Goal: Transaction & Acquisition: Purchase product/service

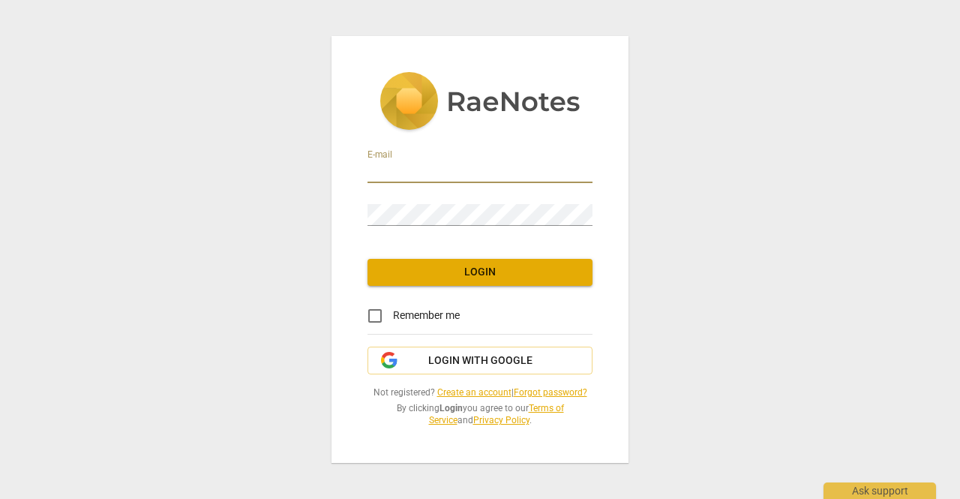
click at [417, 173] on input "email" at bounding box center [480, 172] width 225 height 22
click at [457, 390] on link "Create an account" at bounding box center [474, 392] width 74 height 11
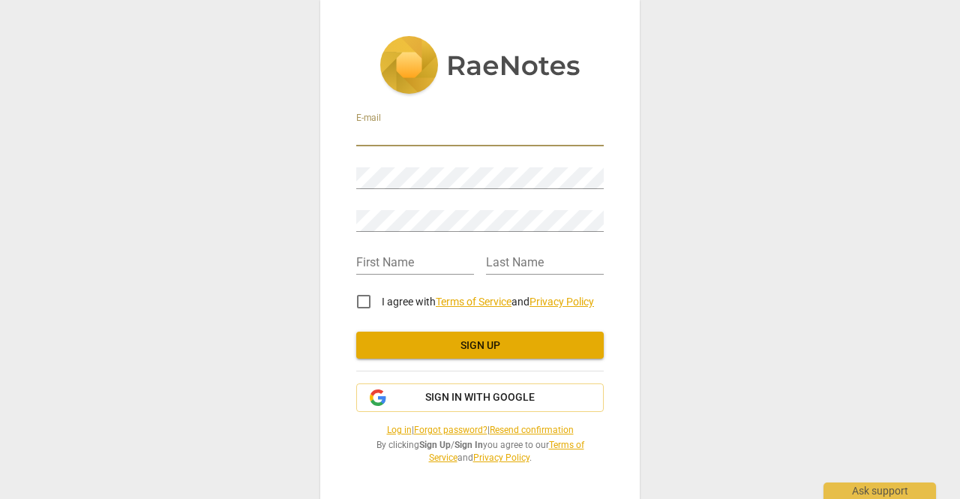
click at [404, 137] on input "email" at bounding box center [480, 136] width 248 height 22
type input "fredoyugah@gmail.com"
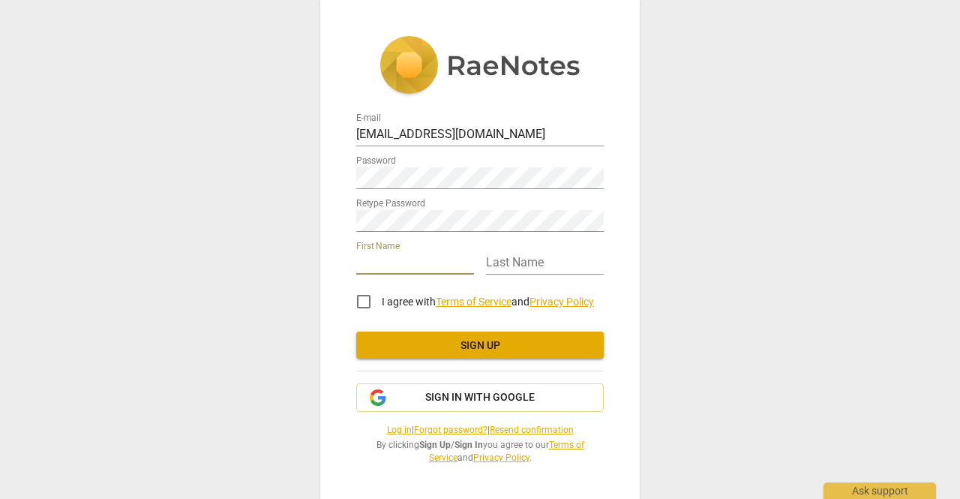
click at [386, 264] on input "text" at bounding box center [415, 264] width 118 height 22
type input "[PERSON_NAME]"
type input "Oyugah"
click at [368, 302] on input "I agree with Terms of Service and Privacy Policy" at bounding box center [364, 302] width 36 height 36
checkbox input "true"
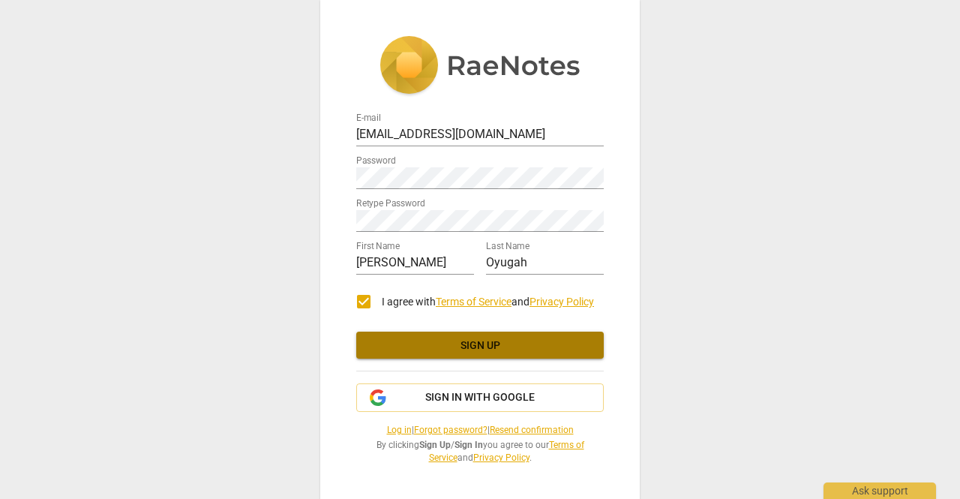
click at [465, 348] on span "Sign up" at bounding box center [480, 345] width 224 height 15
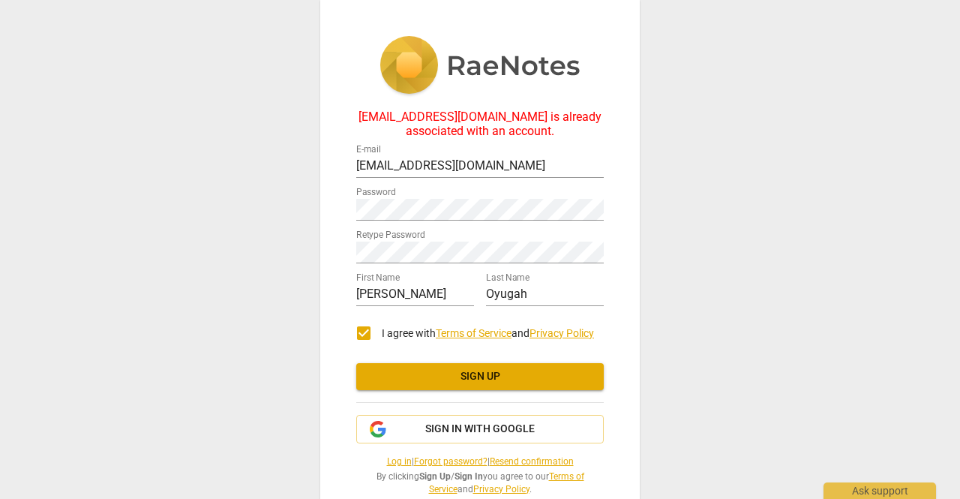
click at [387, 464] on link "Log in" at bounding box center [399, 461] width 25 height 11
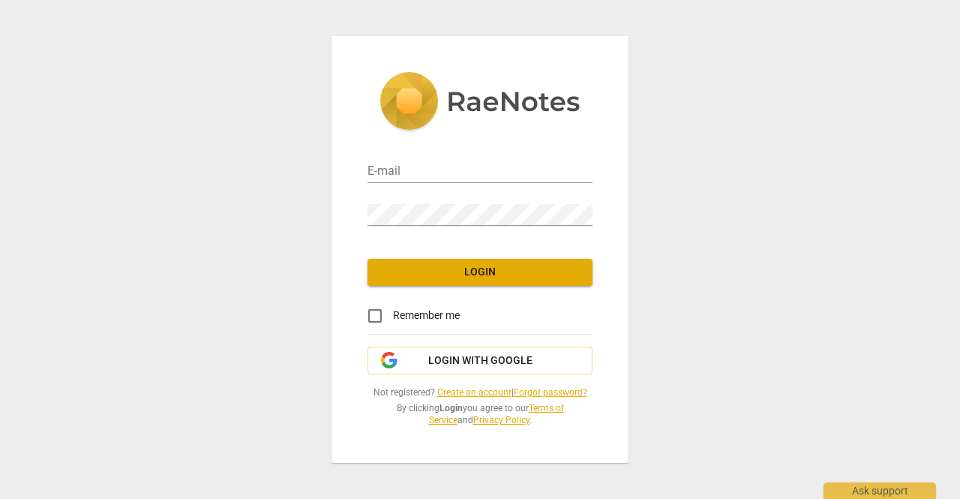
type input "fredoyugah@gmail.com"
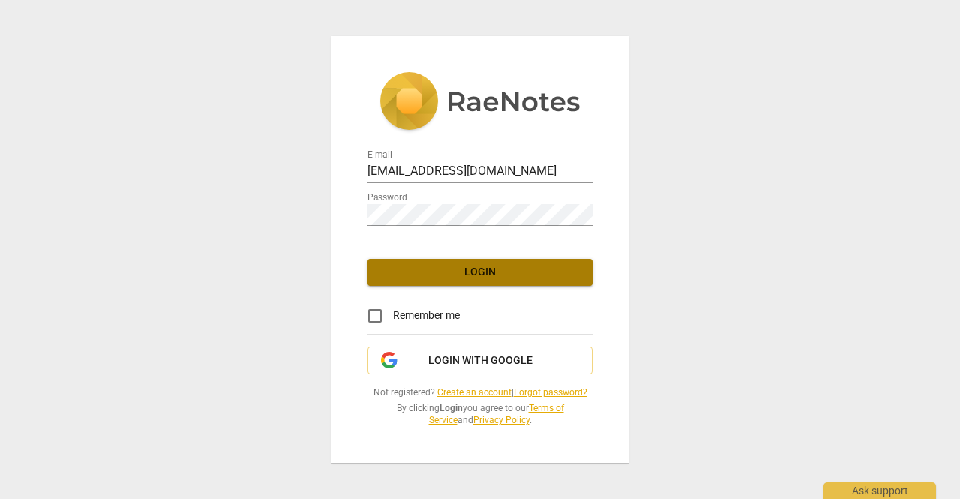
click at [478, 283] on button "Login" at bounding box center [480, 272] width 225 height 27
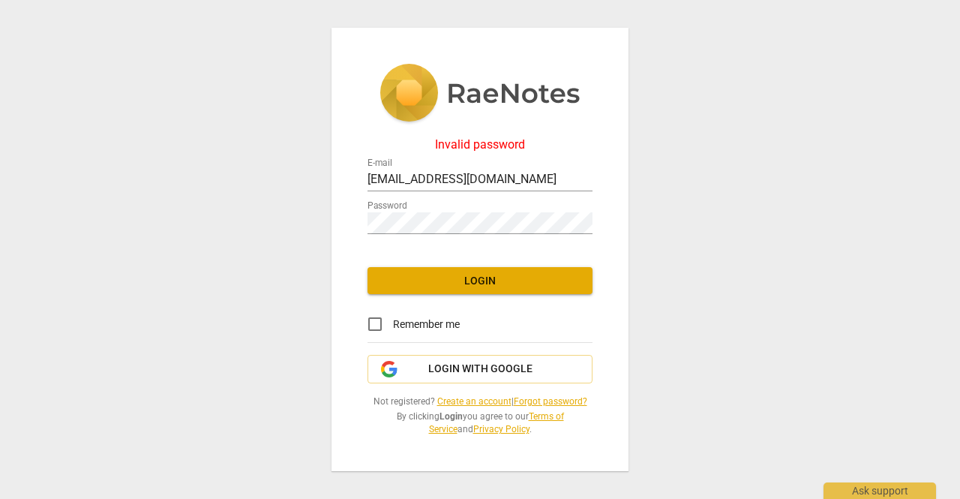
click at [365, 250] on div "Invalid password E-mail fredoyugah@gmail.com Password Login Remember me Login w…" at bounding box center [480, 250] width 297 height 444
click at [324, 233] on div "Invalid password E-mail fredoyugah@gmail.com Password Login Remember me Login w…" at bounding box center [480, 249] width 960 height 499
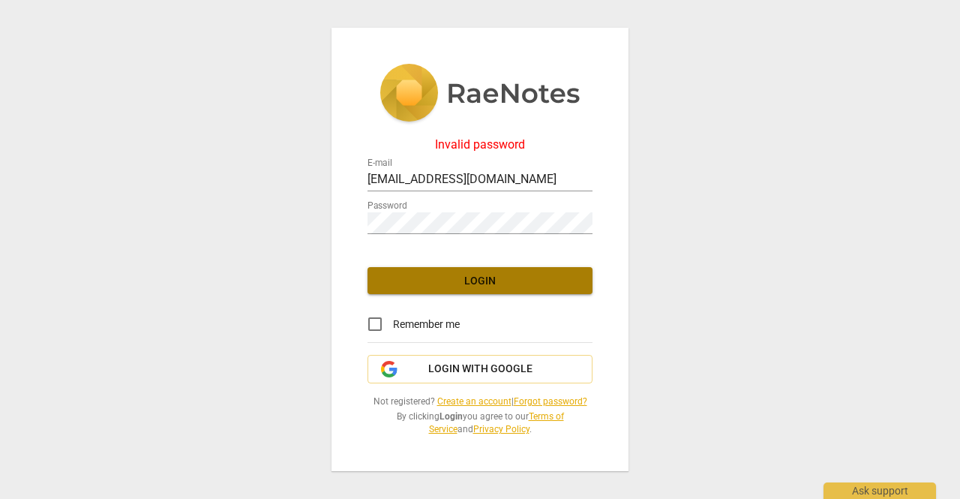
click at [387, 284] on span "Login" at bounding box center [480, 281] width 201 height 15
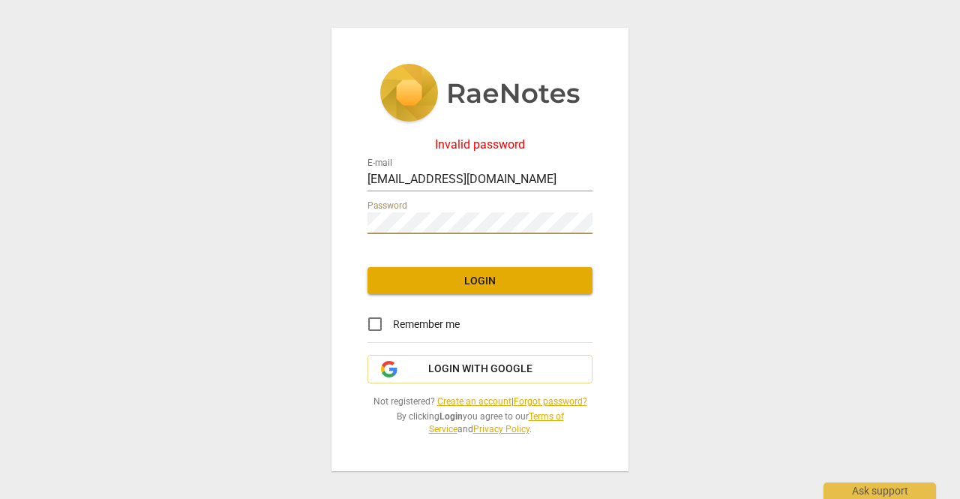
click at [317, 242] on div "Invalid password E-mail fredoyugah@gmail.com Password Login Remember me Login w…" at bounding box center [480, 249] width 960 height 499
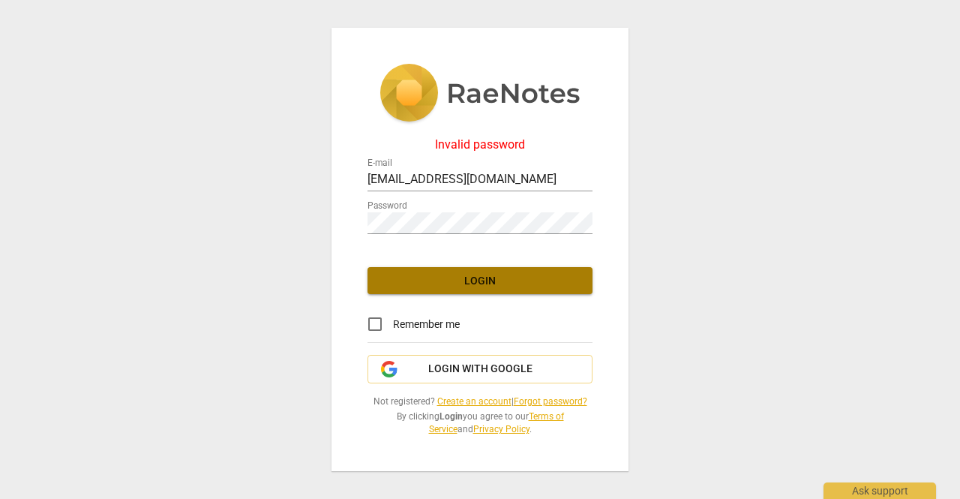
click at [398, 276] on span "Login" at bounding box center [480, 281] width 201 height 15
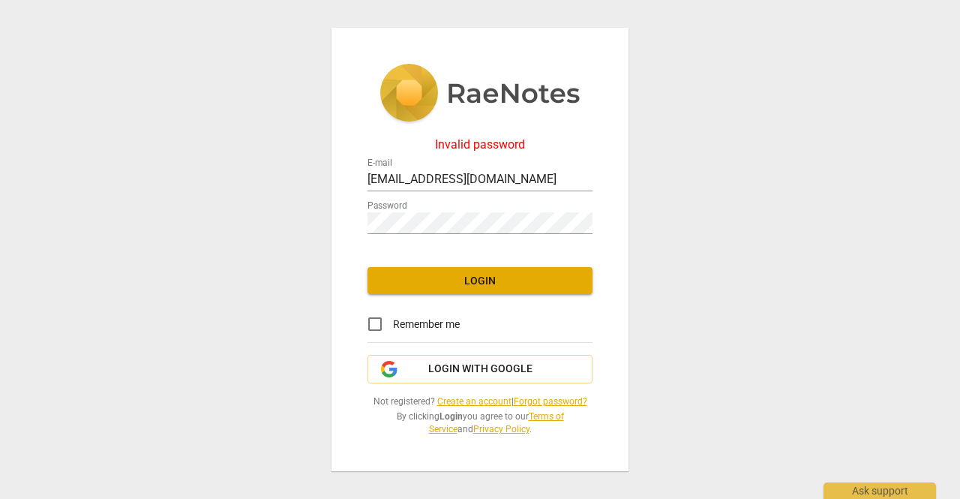
click at [543, 398] on link "Forgot password?" at bounding box center [551, 401] width 74 height 11
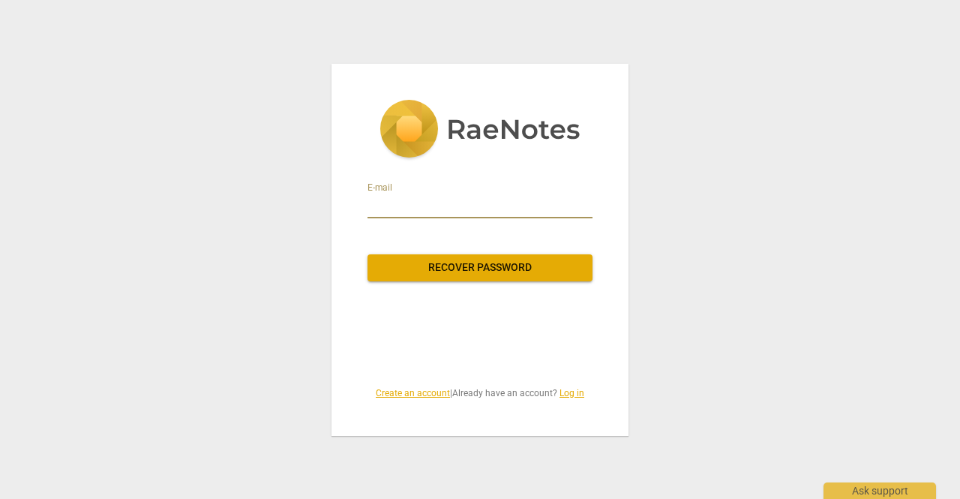
click at [418, 199] on input "email" at bounding box center [480, 206] width 225 height 24
type input "fredoyugah@gmail.com"
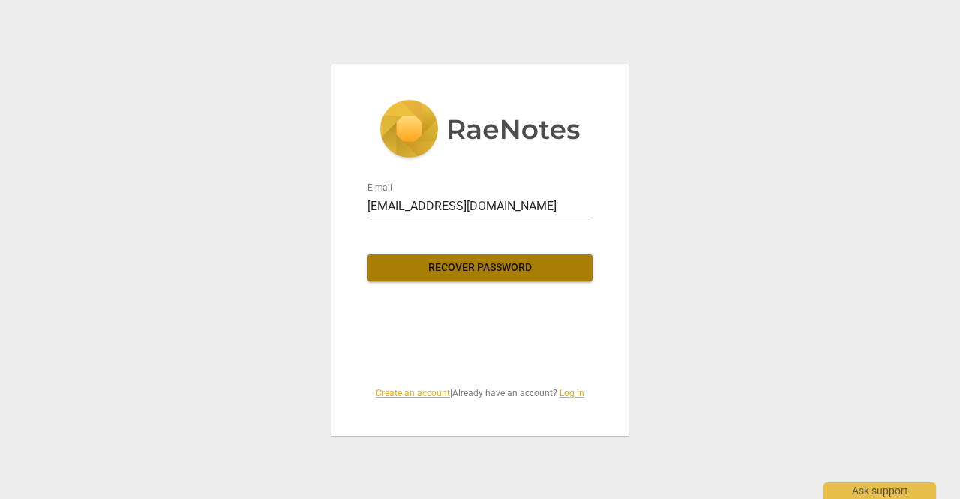
click at [493, 268] on span "Recover password" at bounding box center [480, 267] width 201 height 15
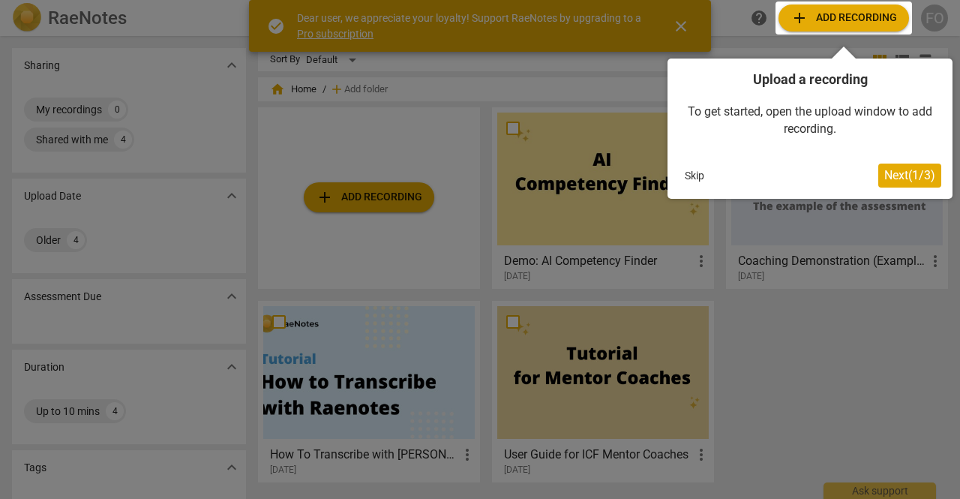
click at [894, 173] on span "Next ( 1 / 3 )" at bounding box center [909, 175] width 51 height 14
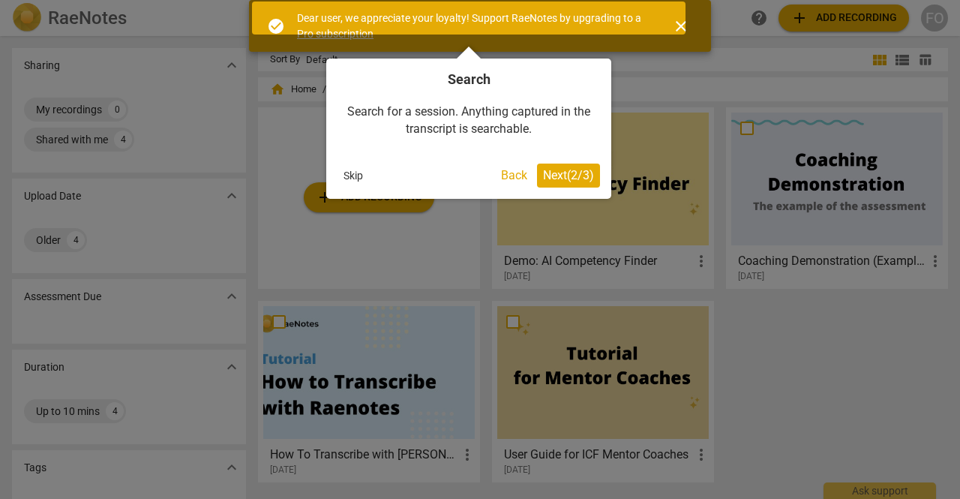
click at [558, 179] on span "Next ( 2 / 3 )" at bounding box center [568, 175] width 51 height 14
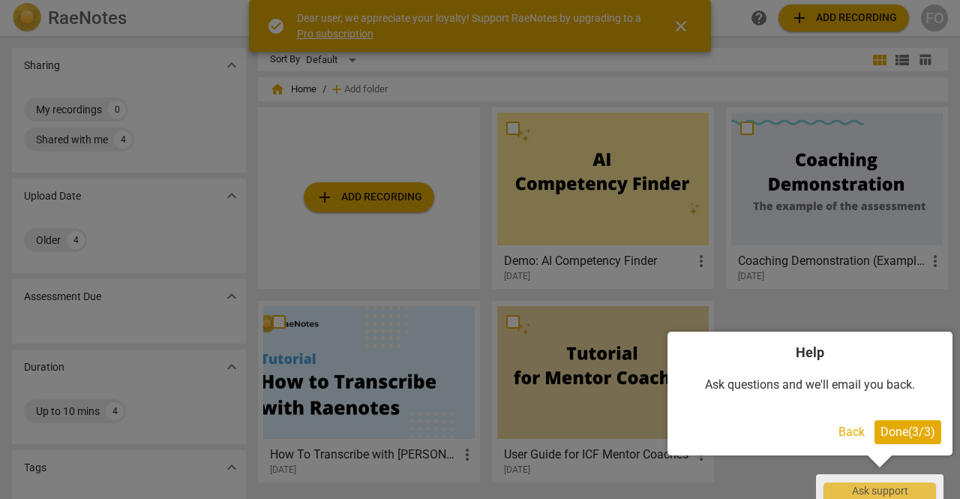
click at [914, 437] on span "Done ( 3 / 3 )" at bounding box center [908, 432] width 55 height 14
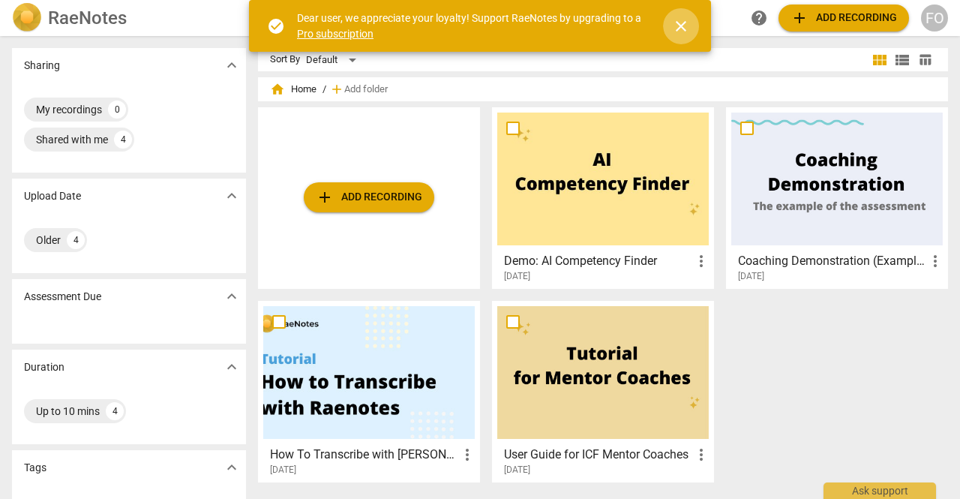
click at [679, 33] on span "close" at bounding box center [681, 26] width 18 height 18
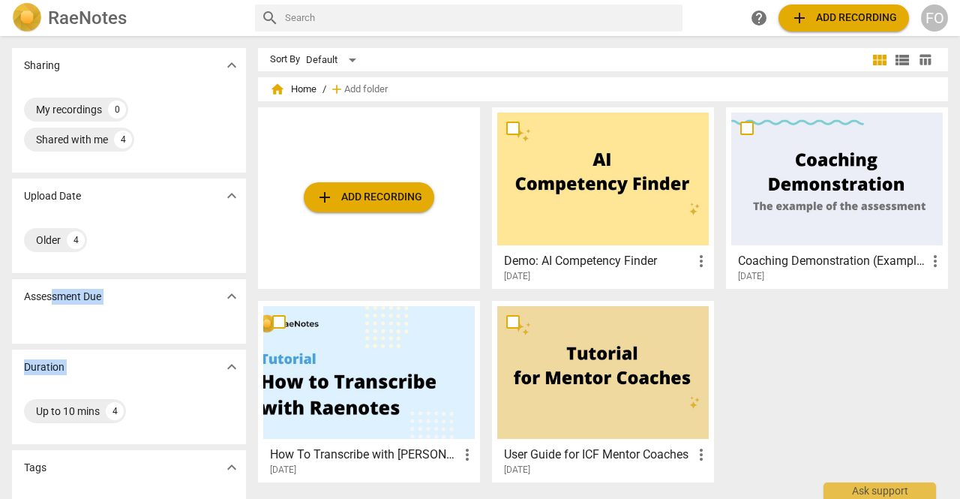
drag, startPoint x: 206, startPoint y: 363, endPoint x: 55, endPoint y: 311, distance: 159.4
click at [55, 311] on div "Sharing expand_more My recordings 0 Shared with me 4 Upload Date expand_more Ol…" at bounding box center [129, 361] width 234 height 627
click at [797, 19] on span "add" at bounding box center [800, 18] width 18 height 18
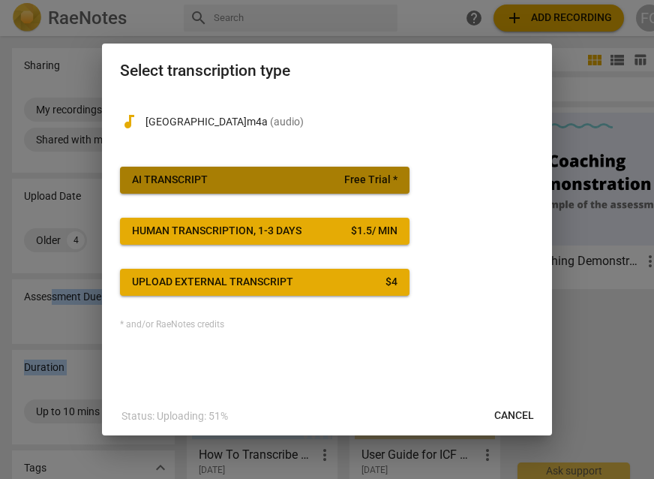
click at [278, 179] on span "AI Transcript Free Trial *" at bounding box center [265, 180] width 266 height 15
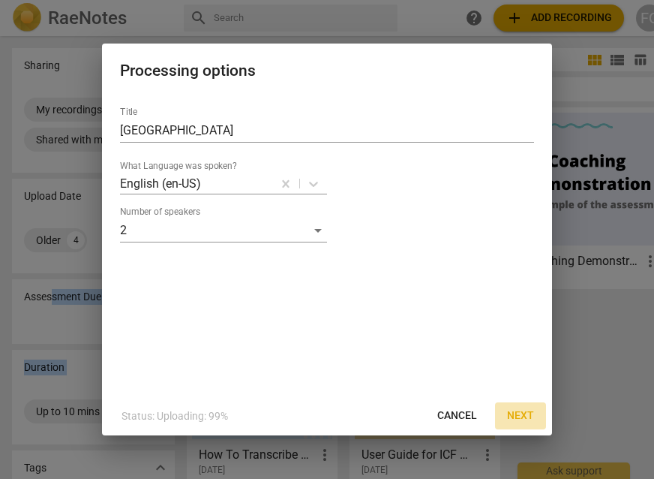
click at [521, 410] on span "Next" at bounding box center [520, 415] width 27 height 15
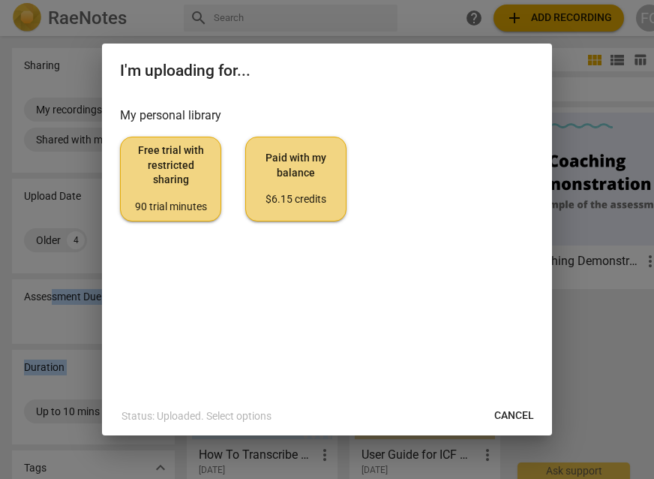
click at [179, 193] on span "Free trial with restricted sharing 90 trial minutes" at bounding box center [171, 178] width 76 height 71
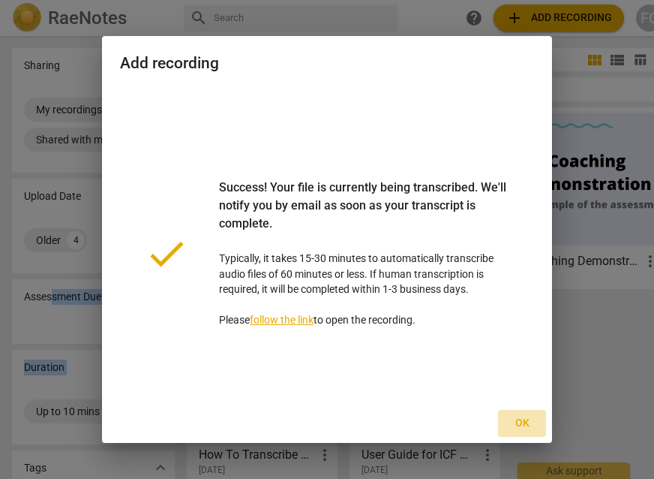
click at [525, 424] on span "Ok" at bounding box center [522, 423] width 24 height 15
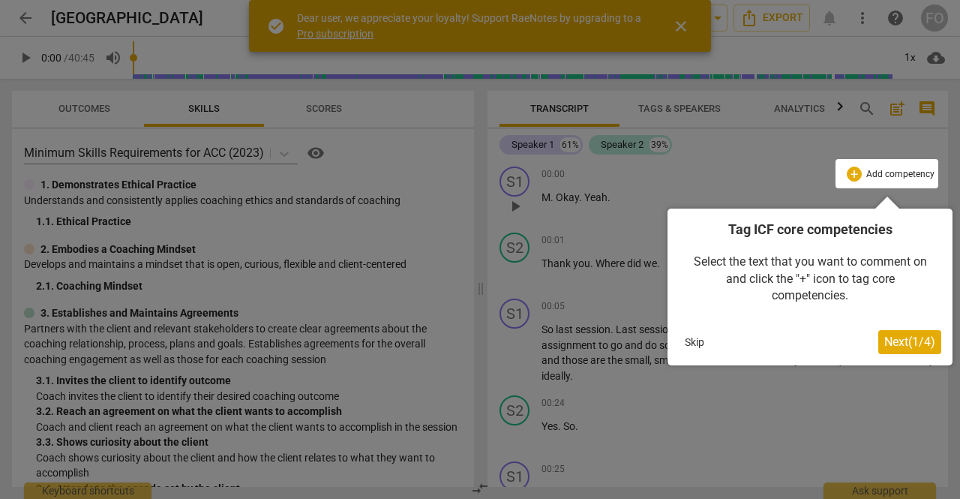
click at [698, 344] on button "Skip" at bounding box center [695, 342] width 32 height 23
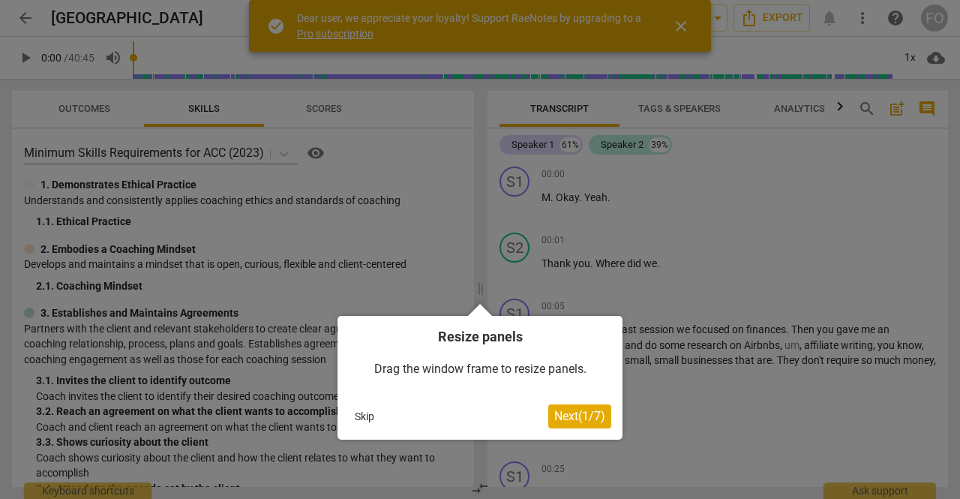
click at [592, 417] on span "Next ( 1 / 7 )" at bounding box center [579, 416] width 51 height 14
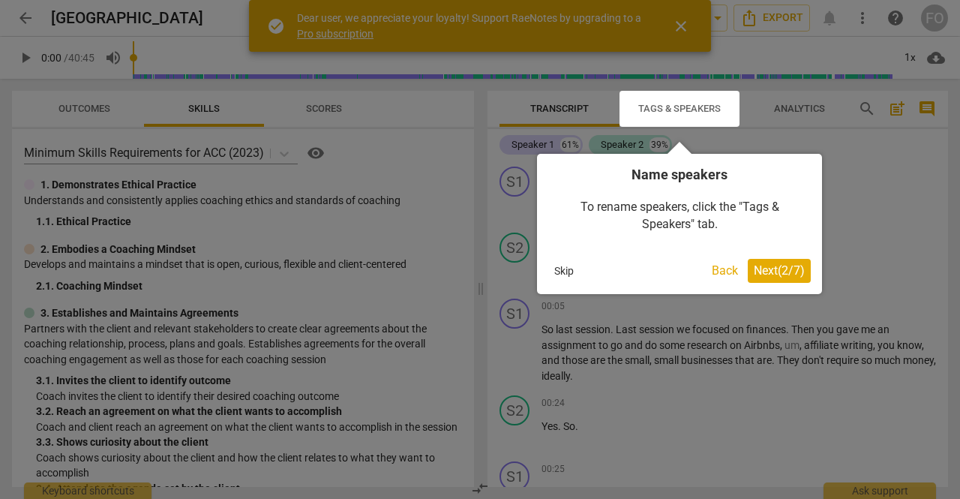
click at [791, 271] on span "Next ( 2 / 7 )" at bounding box center [779, 270] width 51 height 14
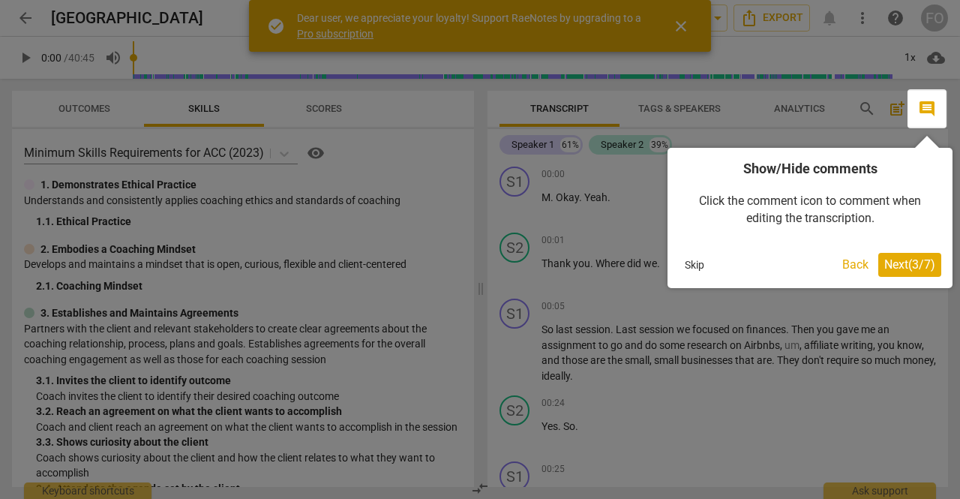
click at [698, 266] on button "Skip" at bounding box center [695, 265] width 32 height 23
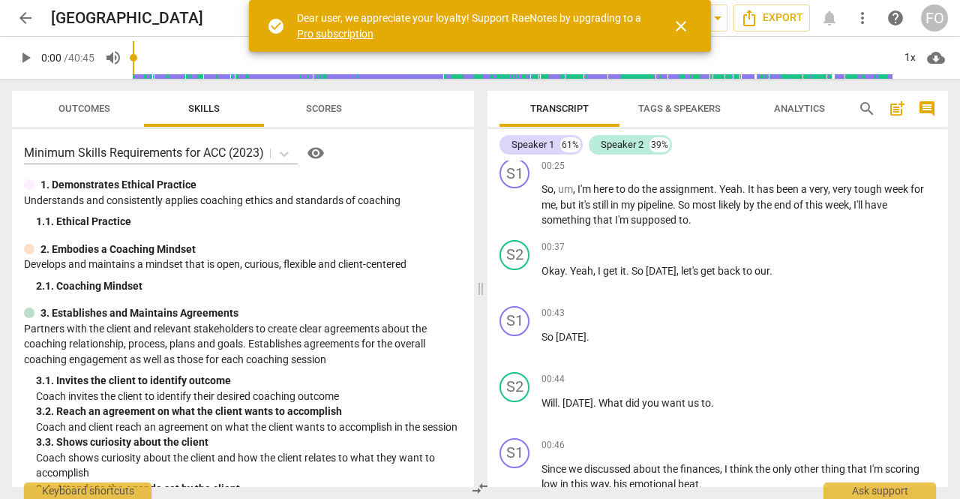
scroll to position [302, 0]
click at [677, 104] on span "Tags & Speakers" at bounding box center [679, 108] width 83 height 11
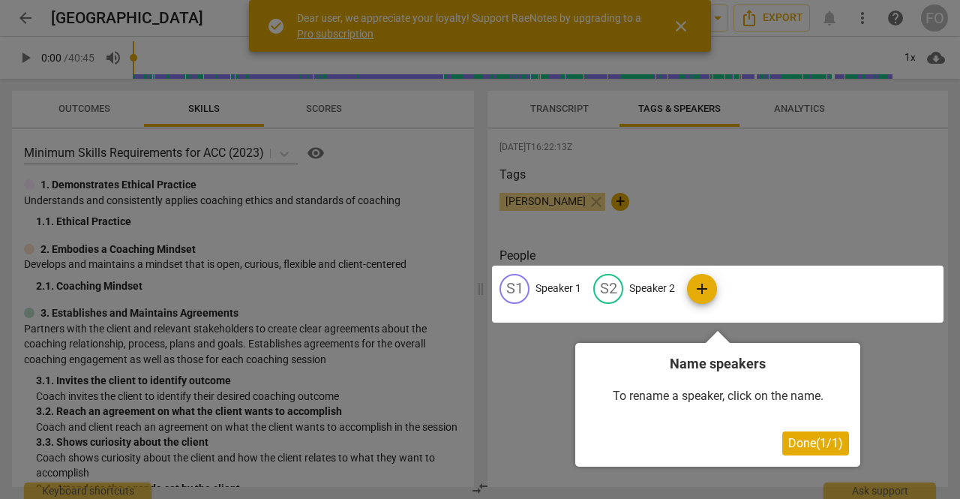
click at [656, 286] on div at bounding box center [718, 294] width 452 height 57
click at [613, 288] on div at bounding box center [718, 294] width 452 height 57
click at [695, 289] on div at bounding box center [718, 294] width 452 height 57
click at [651, 395] on div "To rename a speaker, click on the name." at bounding box center [718, 396] width 263 height 47
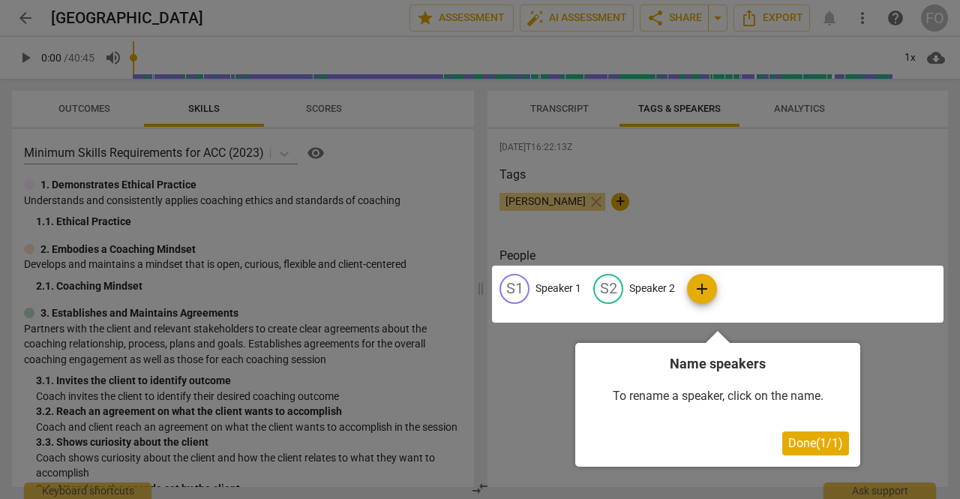
click at [652, 286] on div at bounding box center [718, 294] width 452 height 57
click at [804, 448] on span "Done ( 1 / 1 )" at bounding box center [815, 443] width 55 height 14
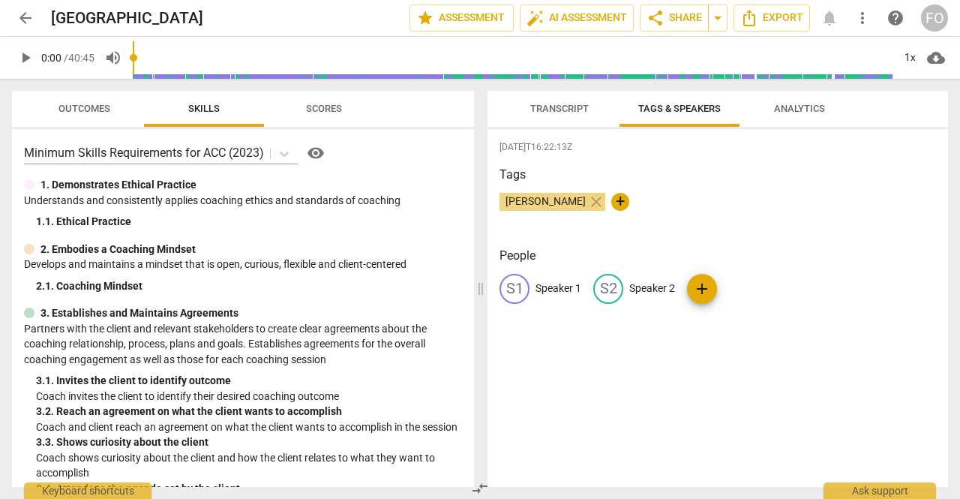
click at [658, 290] on p "Speaker 2" at bounding box center [652, 289] width 46 height 16
type input "Coach"
click at [562, 290] on p "Speaker 1" at bounding box center [559, 289] width 46 height 16
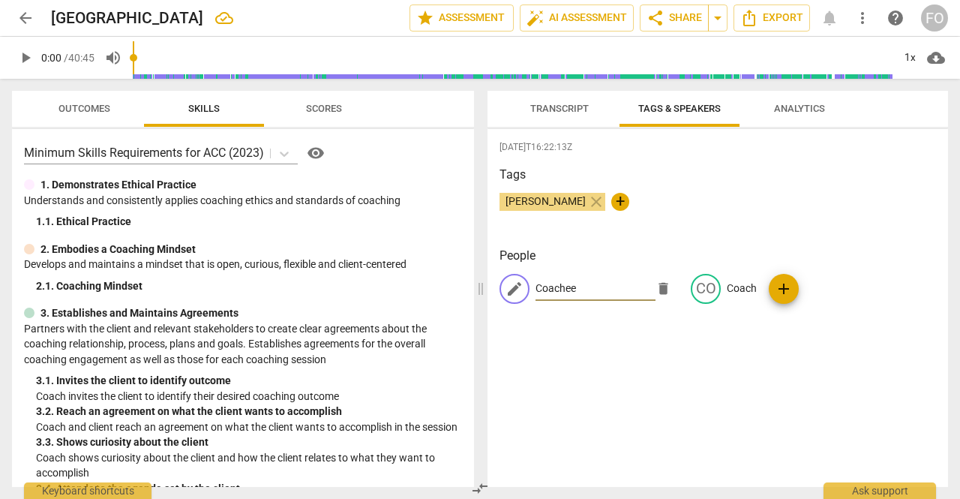
type input "Coachee"
click at [581, 338] on div "2025-09-12T16:22:13Z Tags Fred Oyugah close + People edit Coachee delete CO Coa…" at bounding box center [718, 308] width 461 height 358
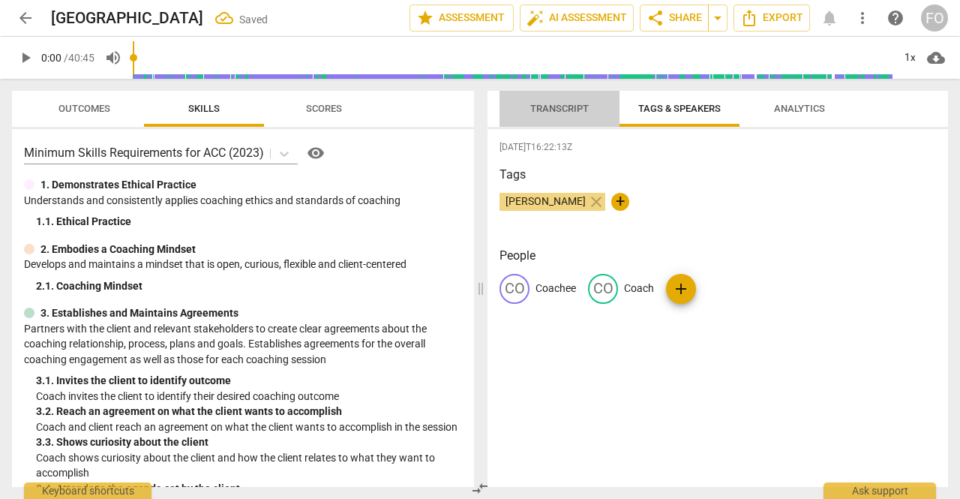
click at [576, 110] on span "Transcript" at bounding box center [559, 108] width 59 height 11
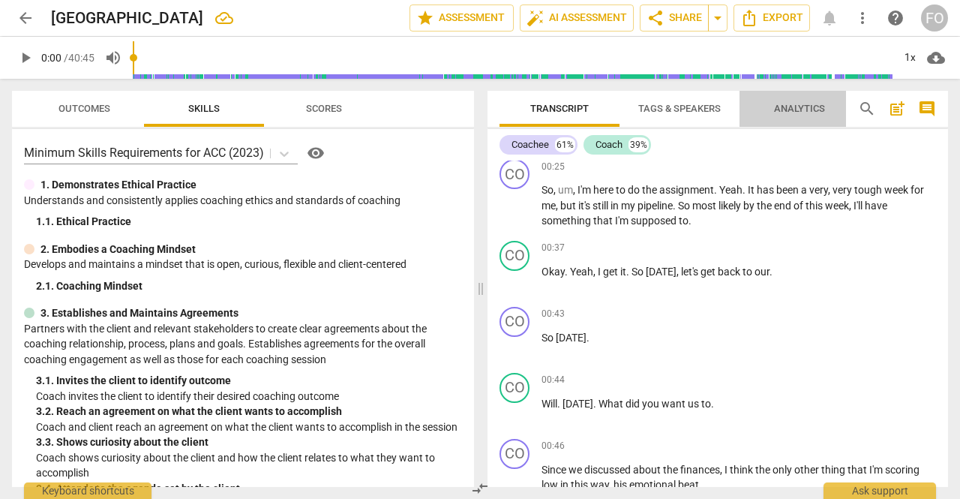
click at [812, 106] on span "Analytics" at bounding box center [799, 108] width 51 height 11
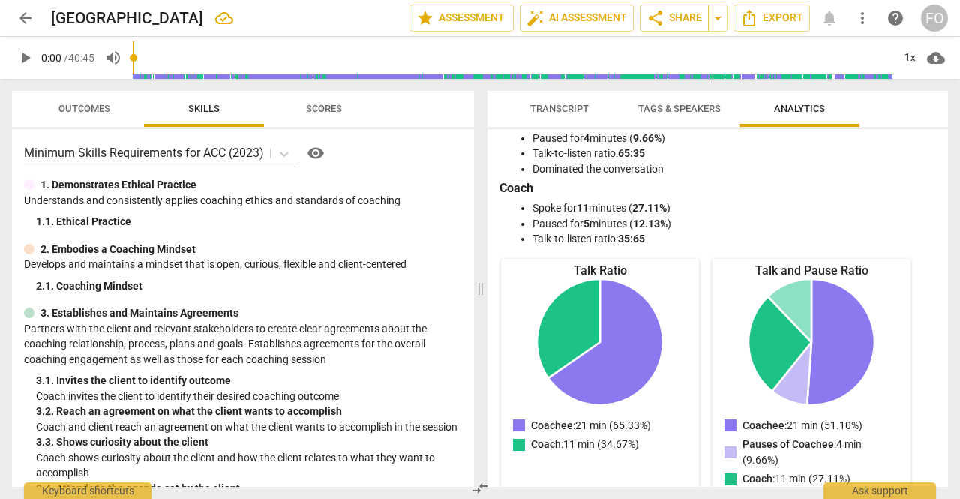
scroll to position [0, 0]
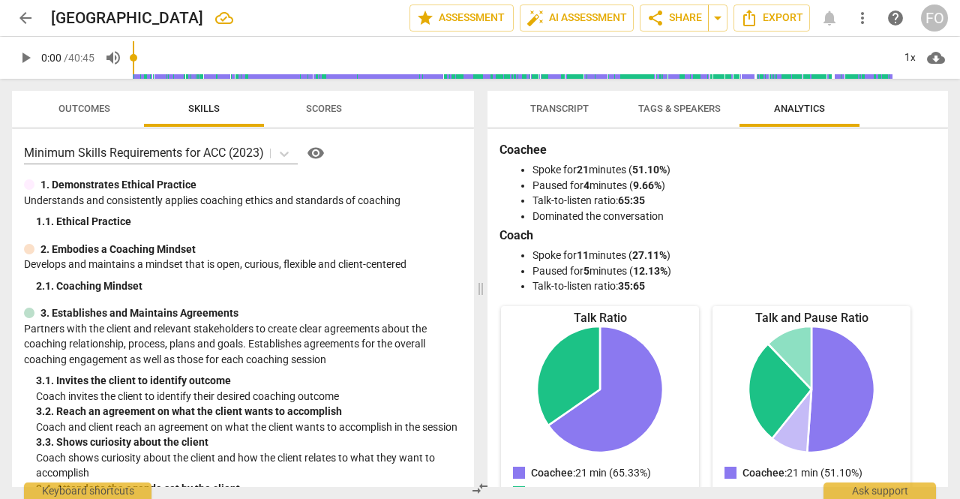
click at [575, 108] on span "Transcript" at bounding box center [559, 108] width 59 height 11
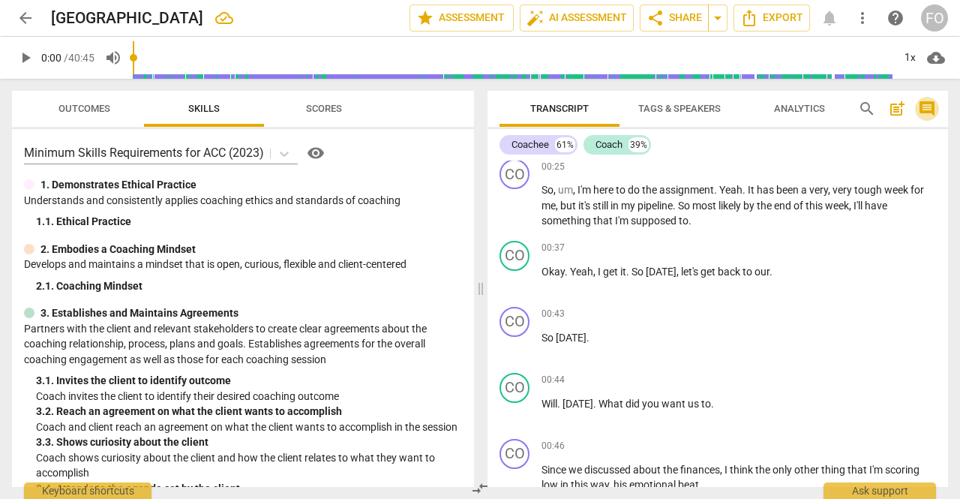
click at [927, 110] on span "comment" at bounding box center [927, 109] width 18 height 18
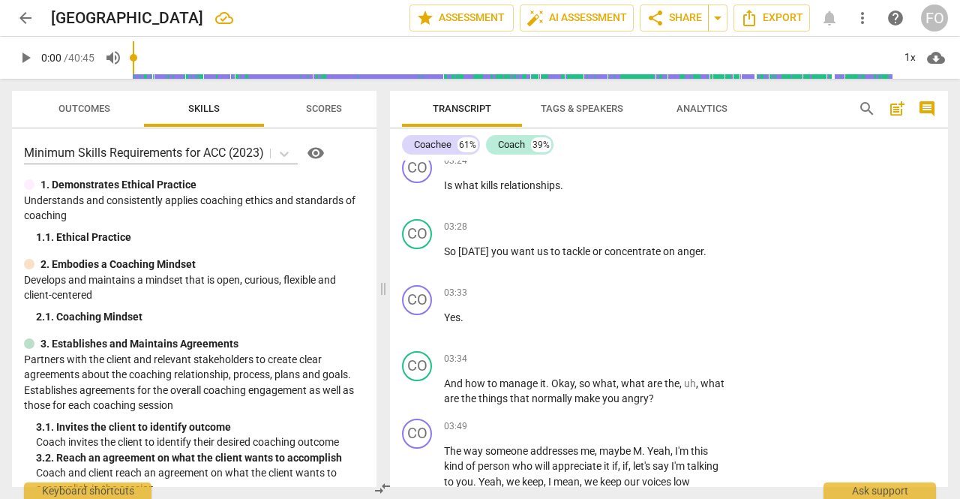
scroll to position [2637, 0]
click at [525, 243] on p "So today you want us to tackle or concentrate on anger ." at bounding box center [586, 251] width 285 height 16
click at [551, 245] on span "to" at bounding box center [557, 251] width 12 height 12
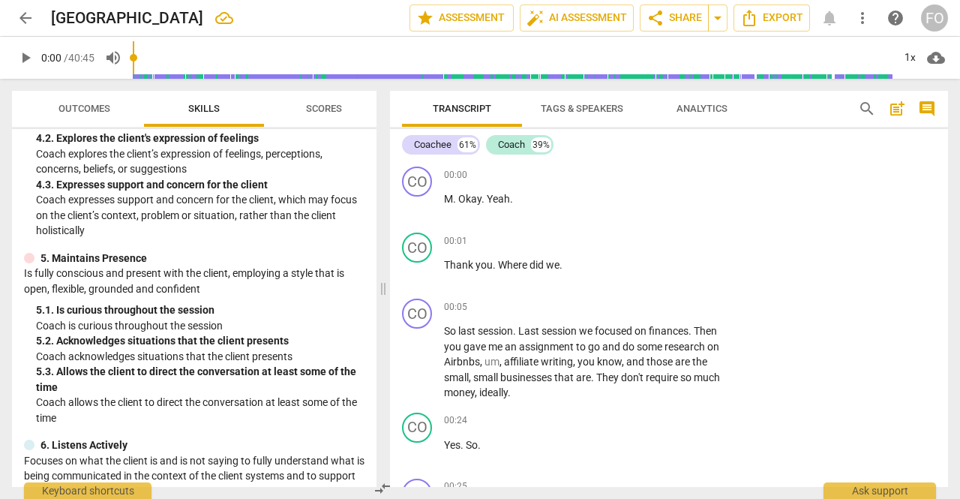
scroll to position [556, 0]
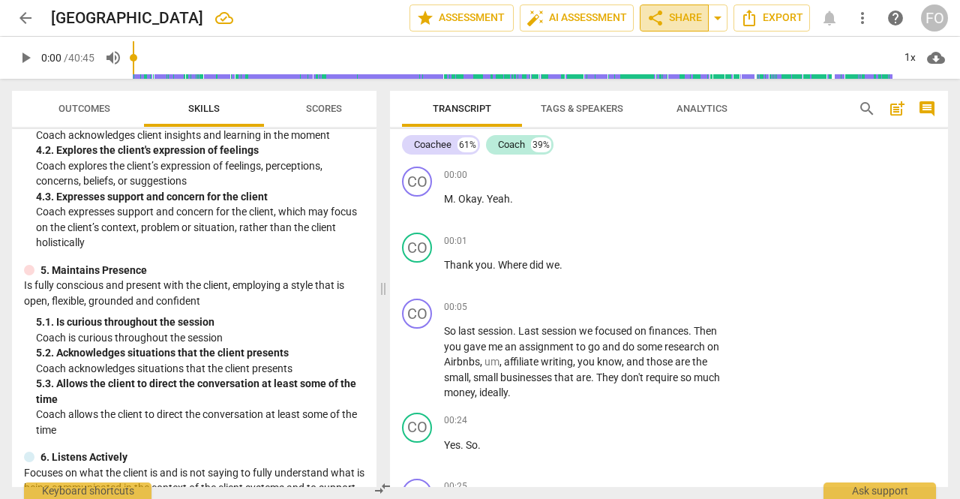
click at [665, 9] on span "share" at bounding box center [656, 18] width 18 height 18
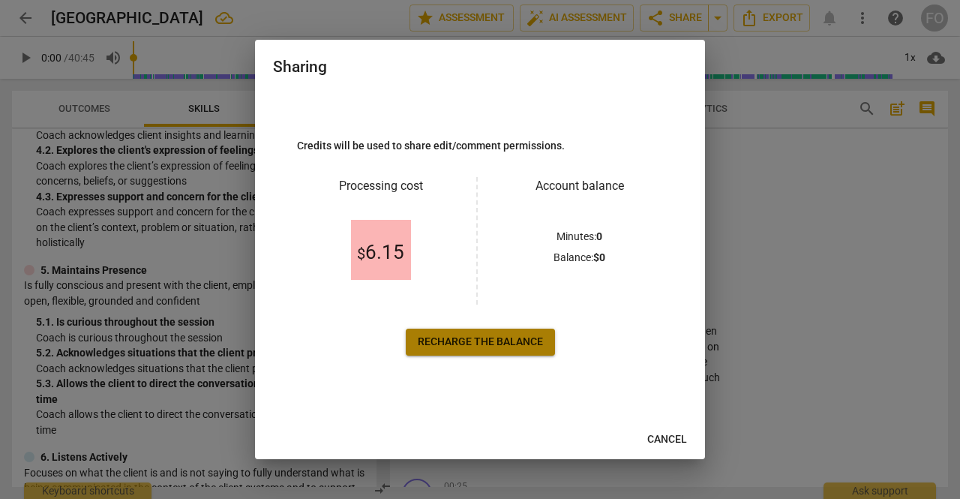
click at [476, 343] on span "Recharge the balance" at bounding box center [480, 342] width 125 height 15
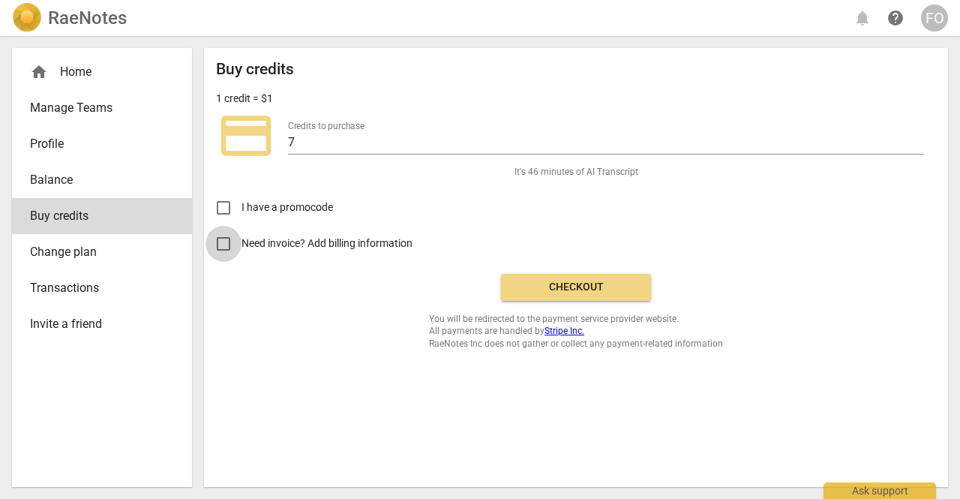
click at [224, 242] on input "Need invoice? Add billing information" at bounding box center [224, 244] width 36 height 36
checkbox input "true"
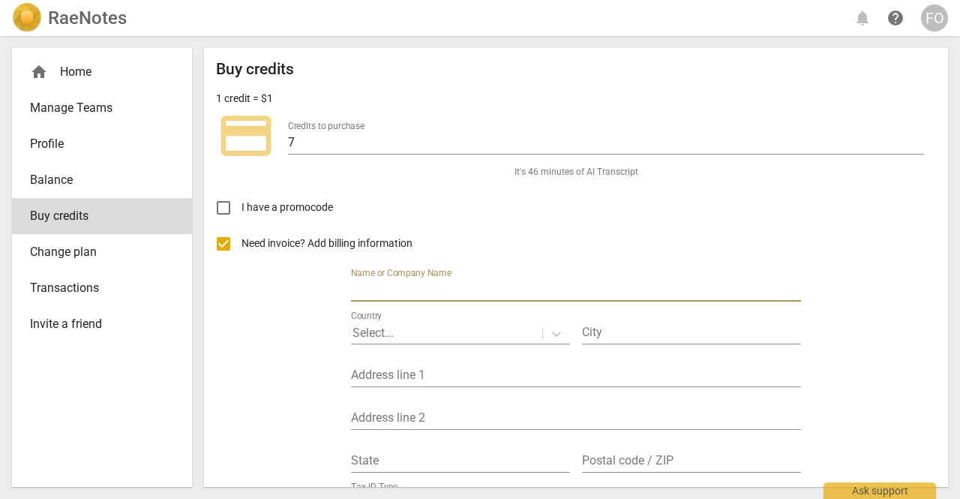
click at [421, 289] on input "text" at bounding box center [576, 291] width 450 height 22
type input "[PERSON_NAME]"
click at [375, 329] on p "Select..." at bounding box center [373, 332] width 41 height 17
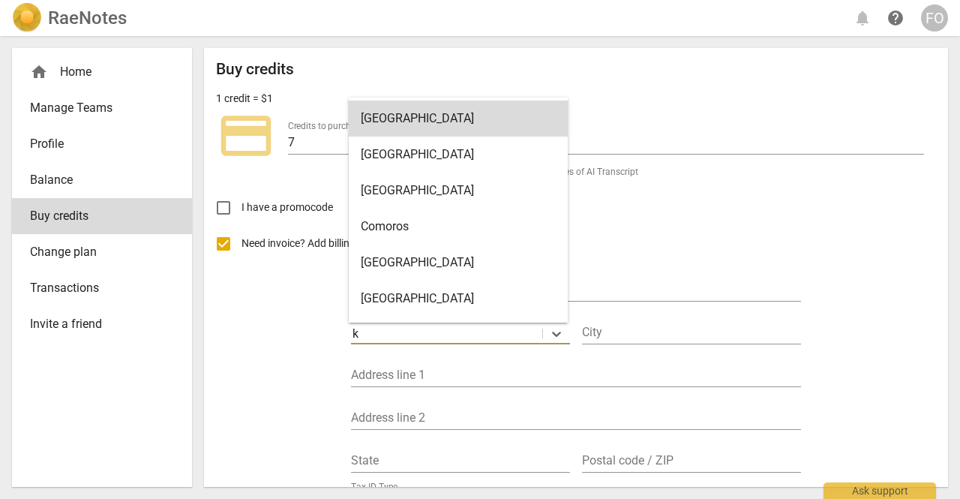
type input "ke"
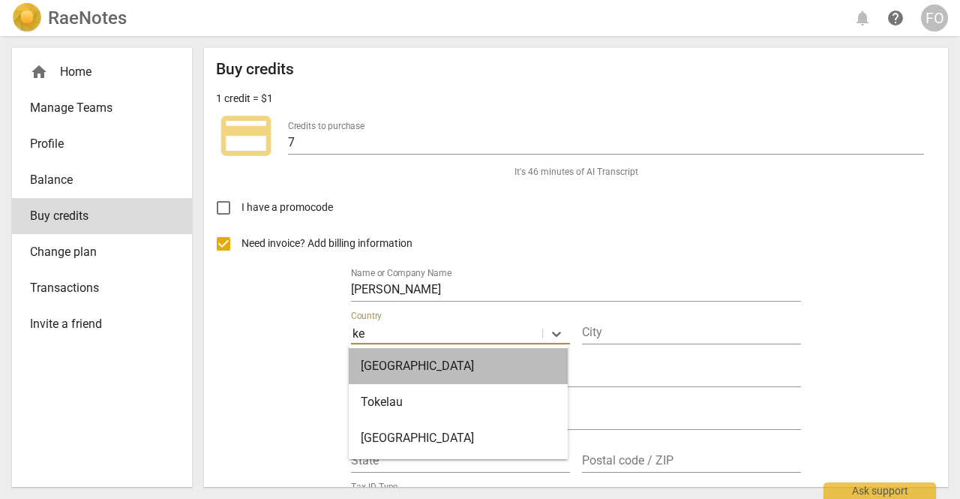
click at [393, 363] on div "Kenya" at bounding box center [458, 366] width 219 height 36
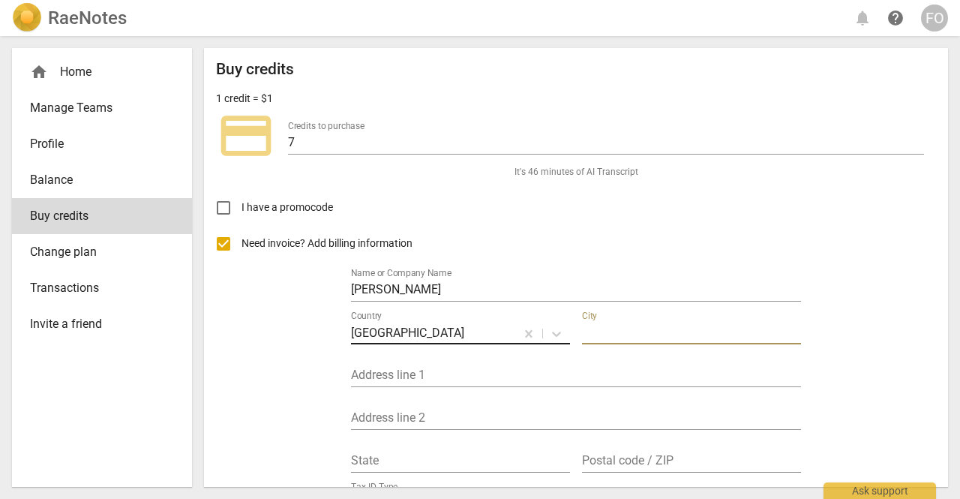
click at [603, 329] on input "text" at bounding box center [691, 334] width 219 height 22
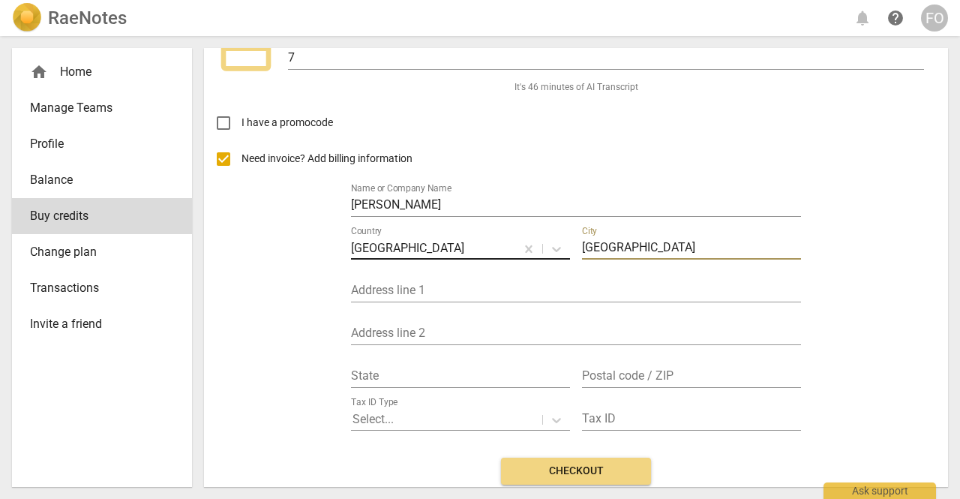
scroll to position [86, 0]
type input "Nairobi"
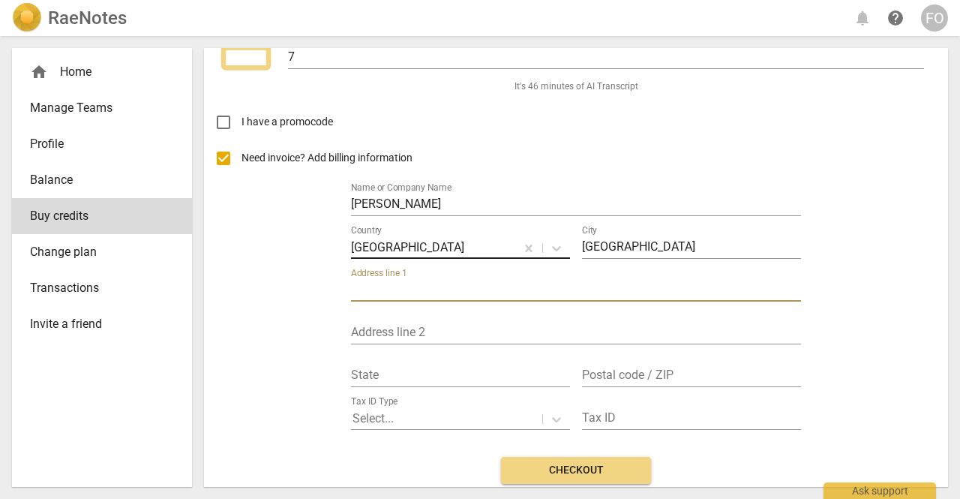
click at [434, 283] on input "text" at bounding box center [576, 291] width 450 height 22
click at [362, 374] on input "text" at bounding box center [460, 376] width 219 height 22
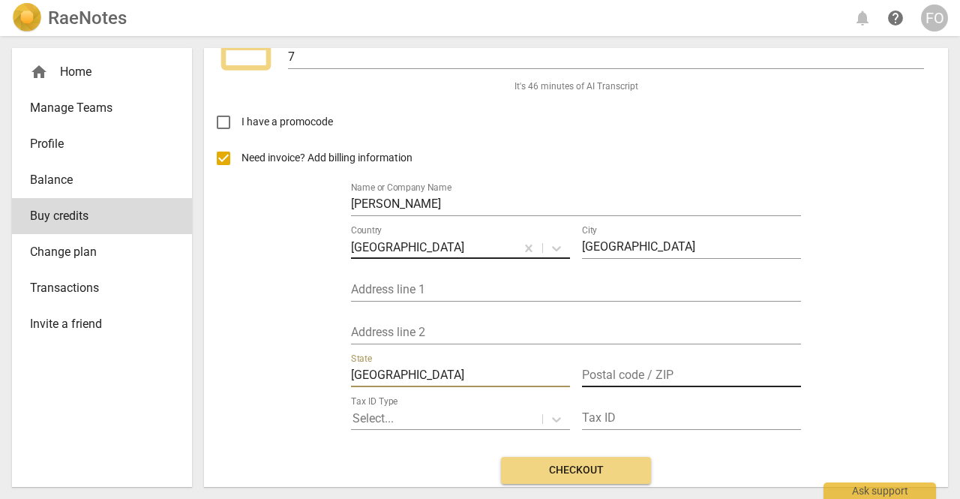
type input "nairobi"
click at [599, 375] on input "text" at bounding box center [691, 376] width 219 height 22
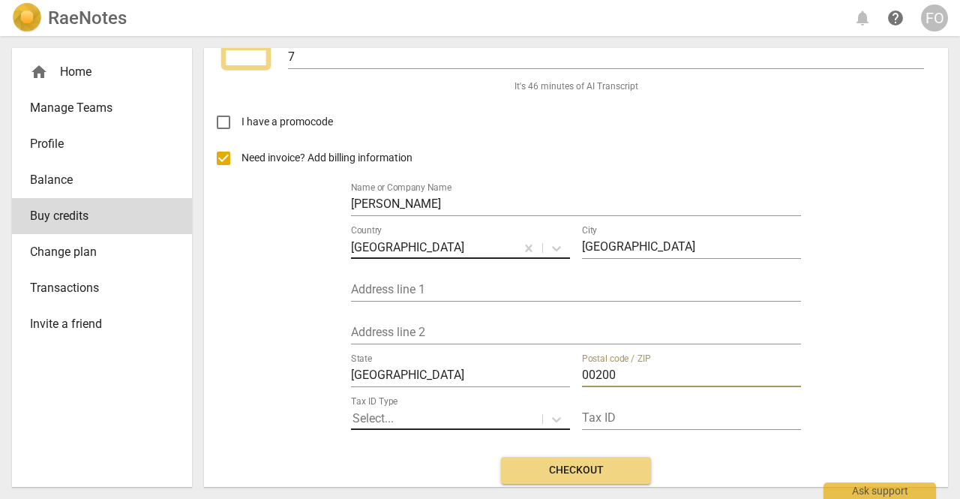
type input "00200"
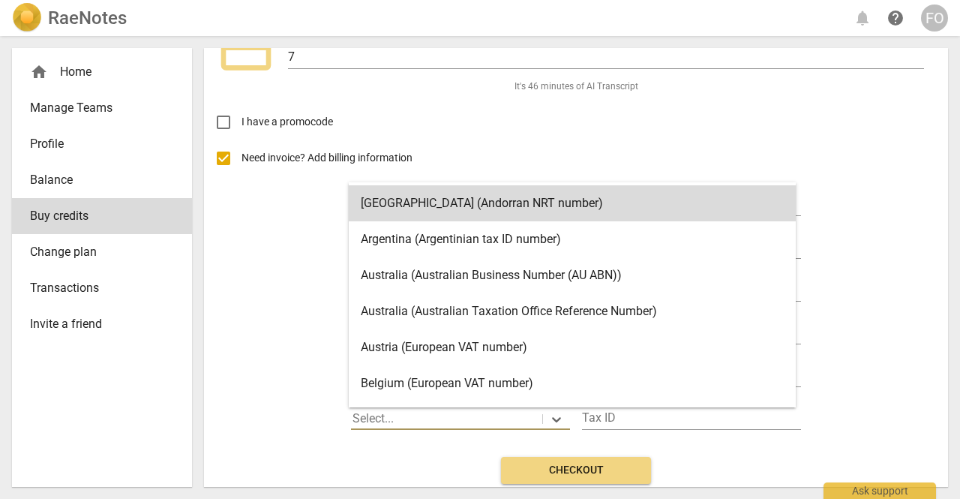
click at [444, 416] on div at bounding box center [447, 418] width 188 height 17
click at [224, 366] on div "Need invoice? Add billing information Name or Company Name Fred Oyugah Country …" at bounding box center [576, 292] width 720 height 305
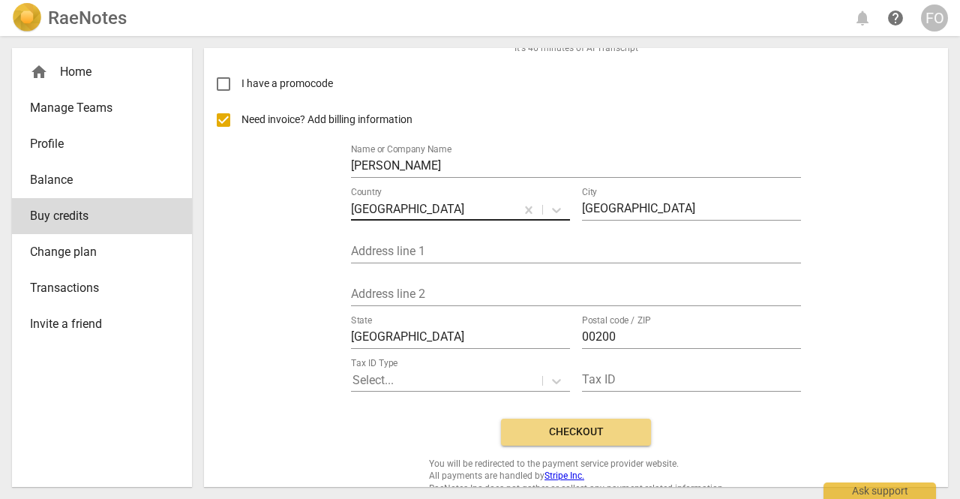
scroll to position [143, 0]
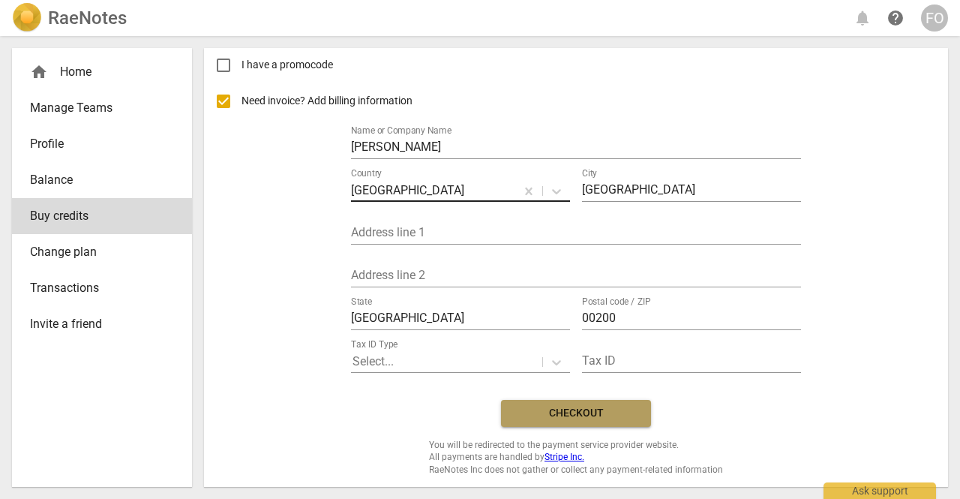
click at [582, 410] on span "Checkout" at bounding box center [576, 413] width 126 height 15
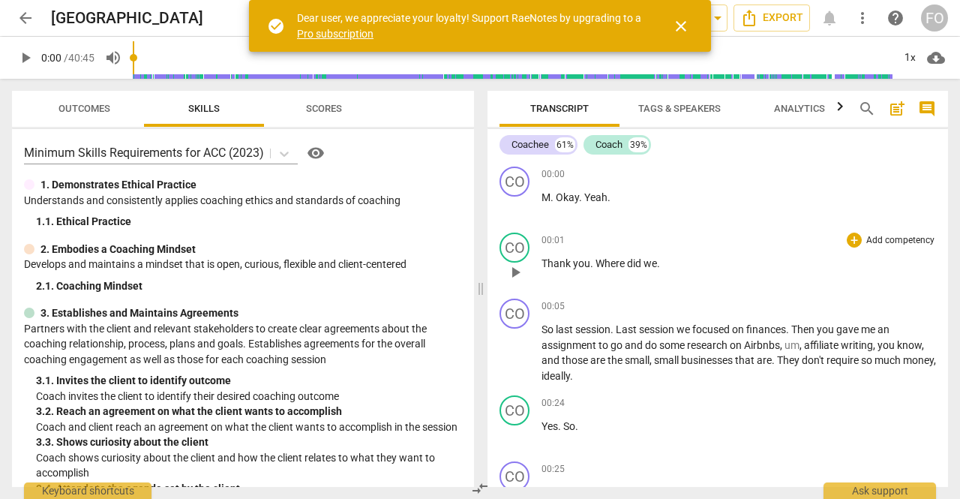
click at [654, 265] on span "we" at bounding box center [651, 263] width 14 height 12
click at [659, 263] on span "." at bounding box center [658, 263] width 3 height 12
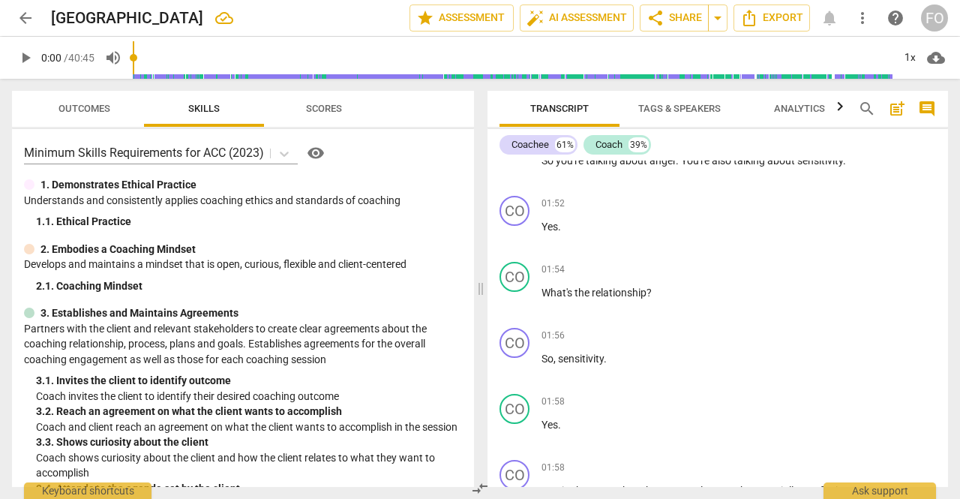
scroll to position [1140, 0]
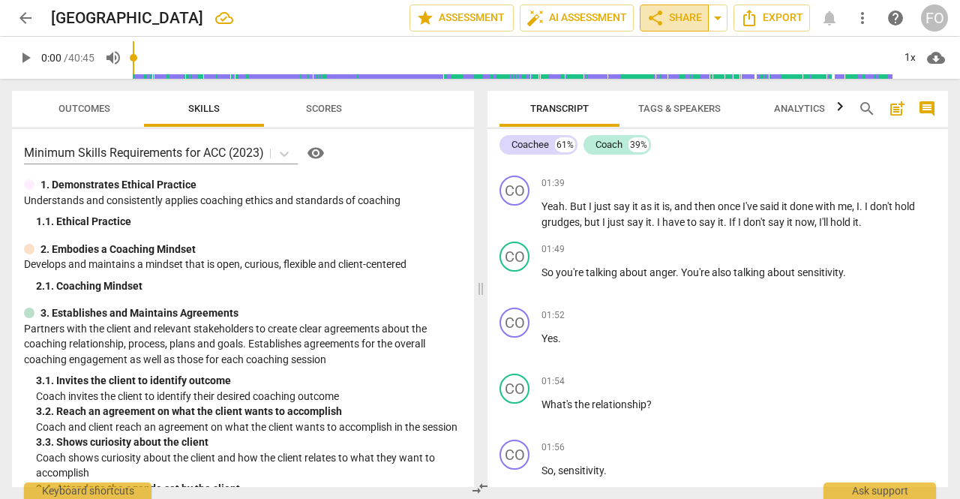
click at [671, 17] on span "share Share" at bounding box center [675, 18] width 56 height 18
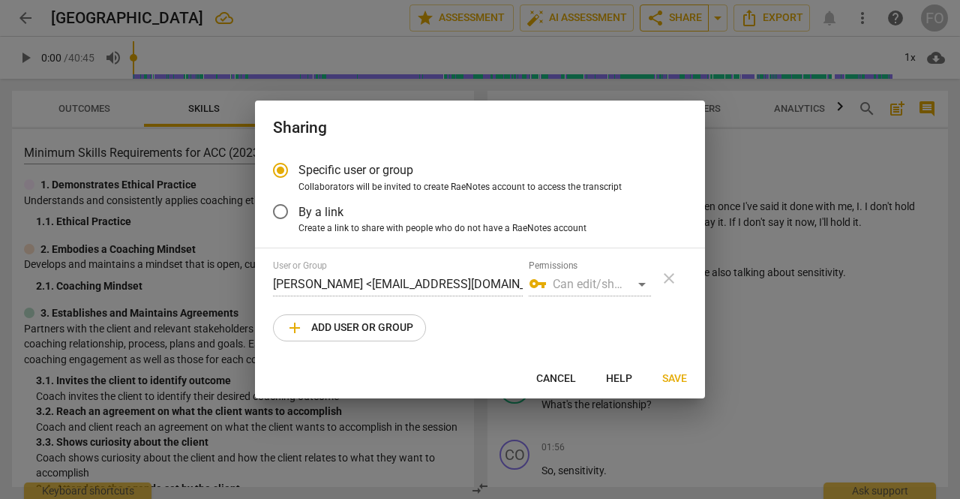
radio input "false"
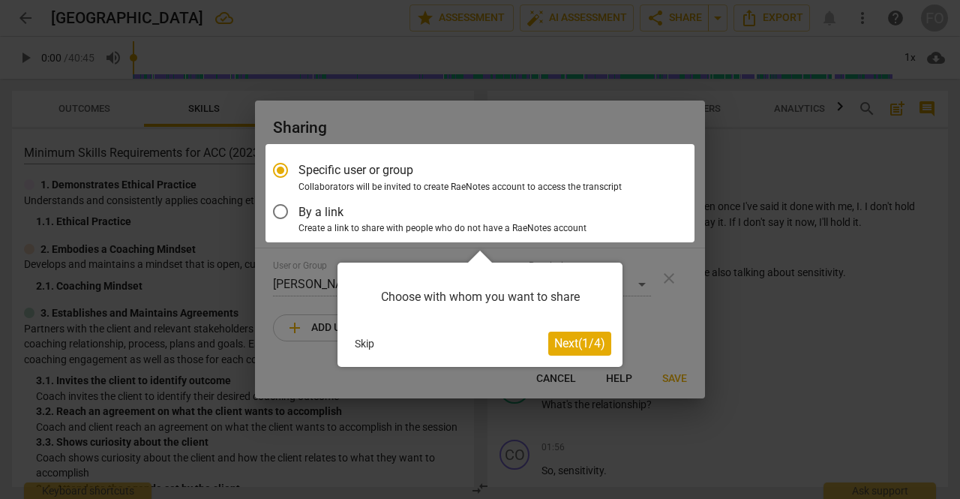
click at [571, 340] on span "Next ( 1 / 4 )" at bounding box center [579, 343] width 51 height 14
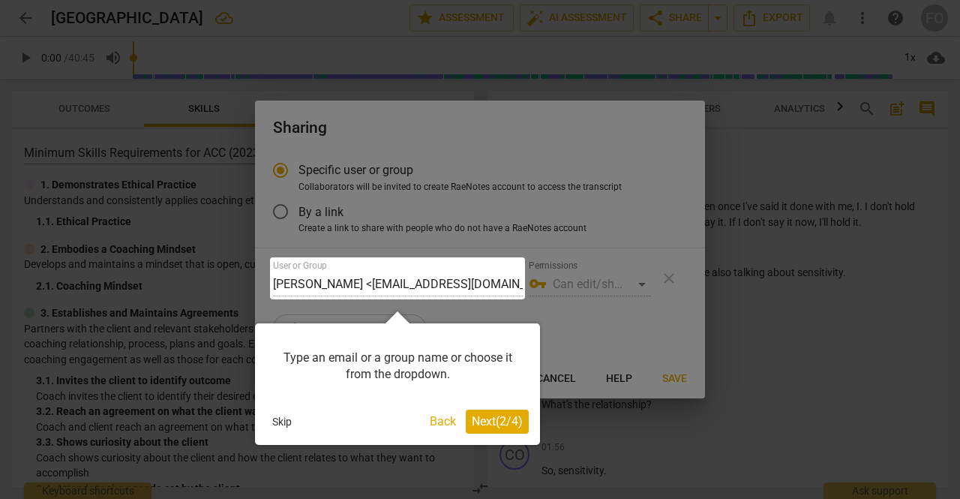
click at [482, 416] on span "Next ( 2 / 4 )" at bounding box center [497, 421] width 51 height 14
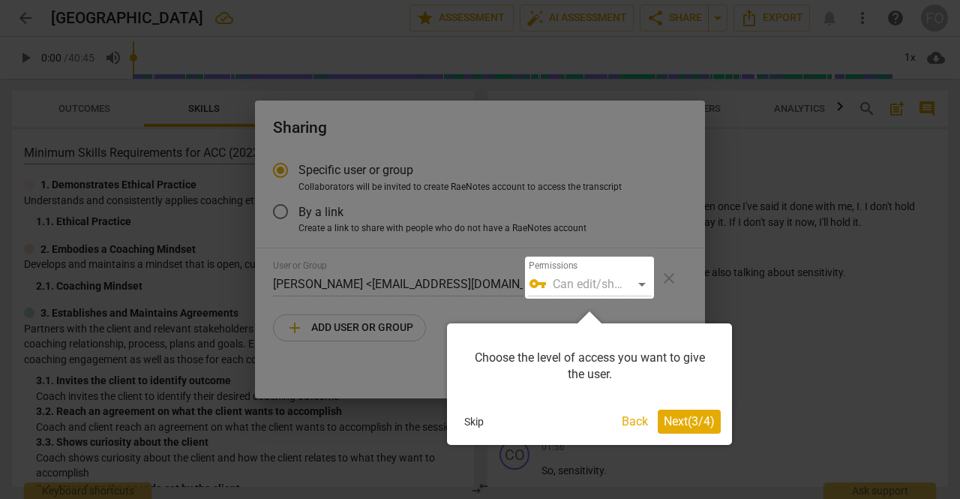
click at [679, 418] on span "Next ( 3 / 4 )" at bounding box center [689, 421] width 51 height 14
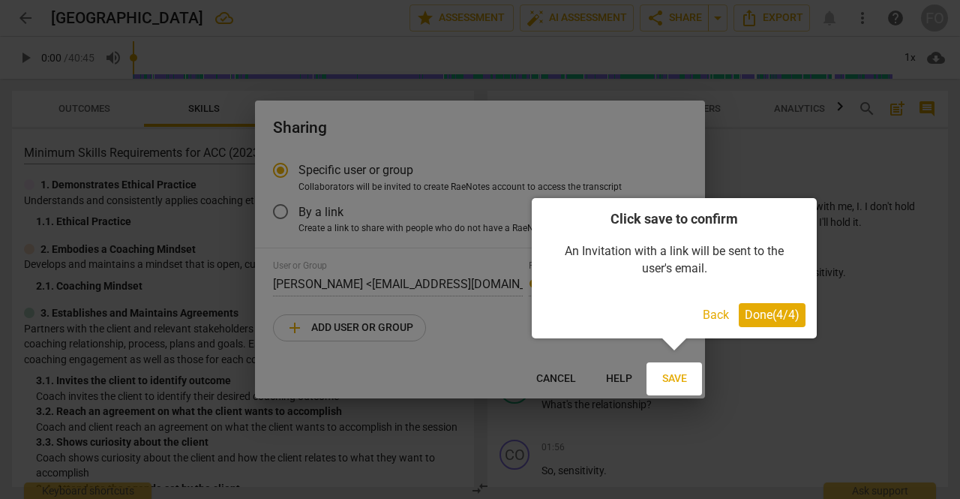
click at [671, 385] on div at bounding box center [675, 378] width 56 height 33
click at [753, 307] on button "Done ( 4 / 4 )" at bounding box center [772, 315] width 67 height 24
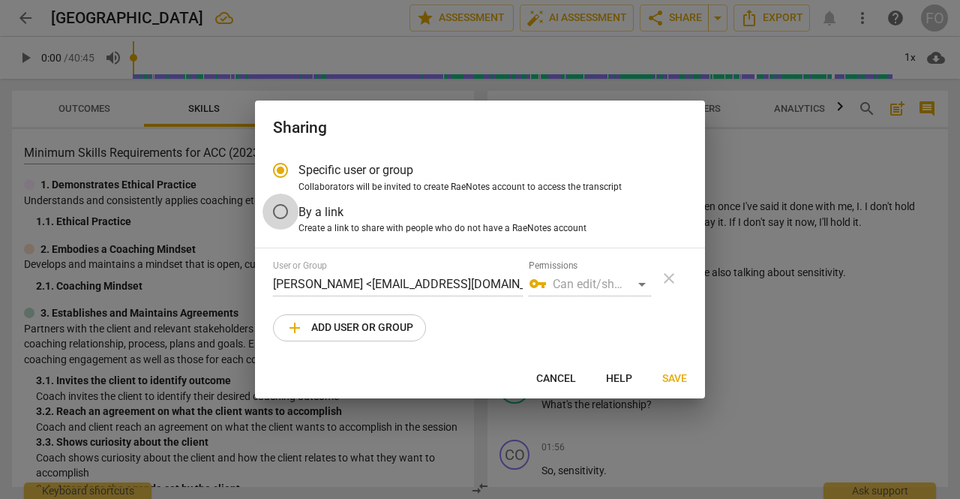
click at [285, 206] on input "By a link" at bounding box center [281, 212] width 36 height 36
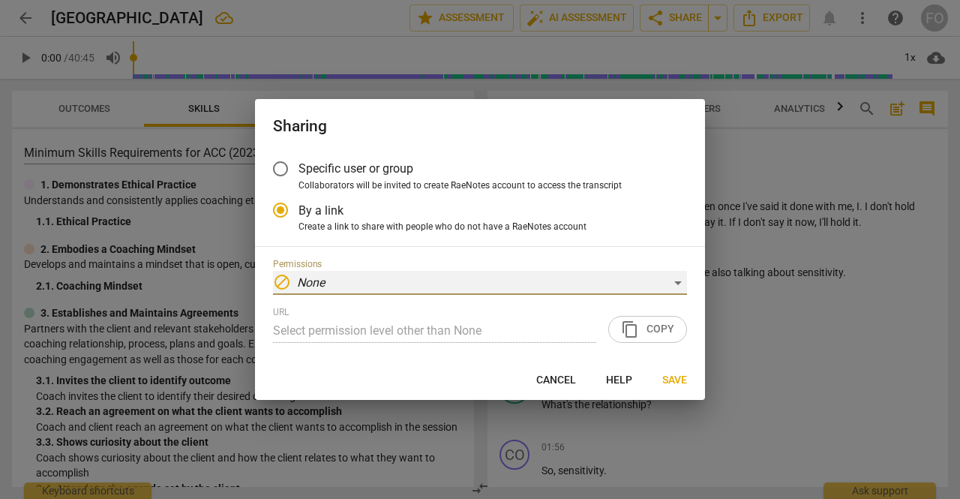
click at [672, 280] on div "block None" at bounding box center [480, 283] width 414 height 24
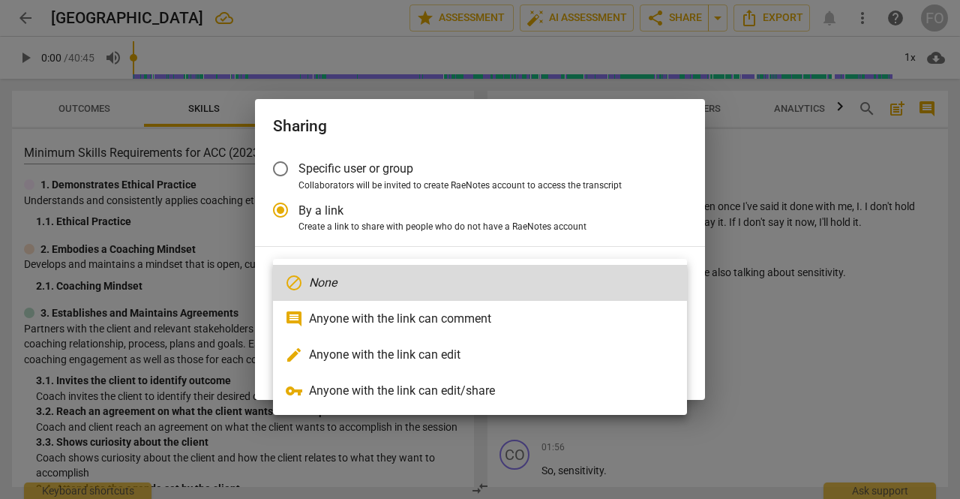
click at [668, 209] on div at bounding box center [480, 249] width 960 height 499
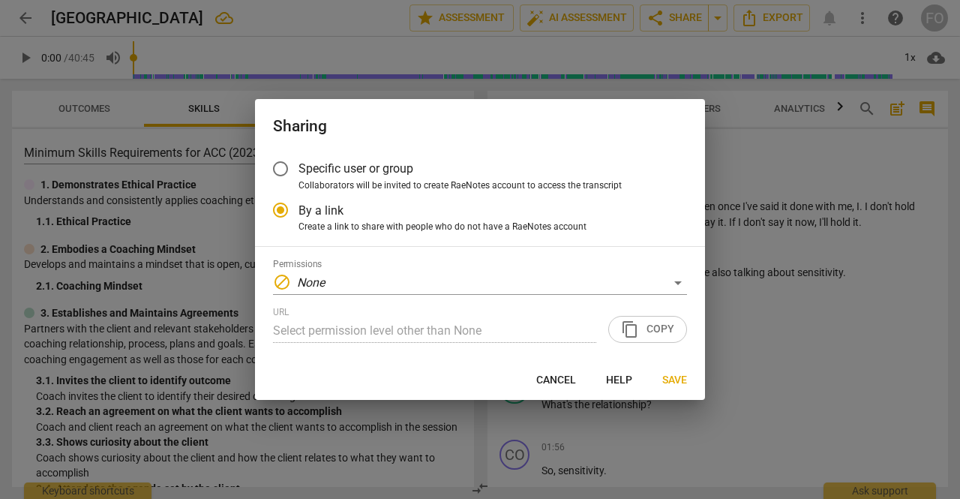
click at [649, 326] on div "URL Select permission level other than None content_copy Copy" at bounding box center [480, 325] width 414 height 36
click at [652, 326] on div "URL Select permission level other than None content_copy Copy" at bounding box center [480, 325] width 414 height 36
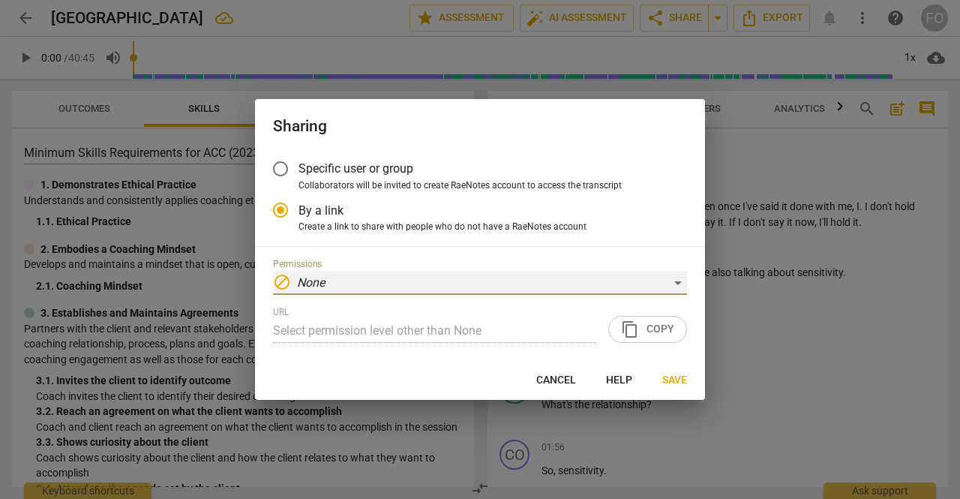
click at [456, 288] on div "block None" at bounding box center [480, 283] width 414 height 24
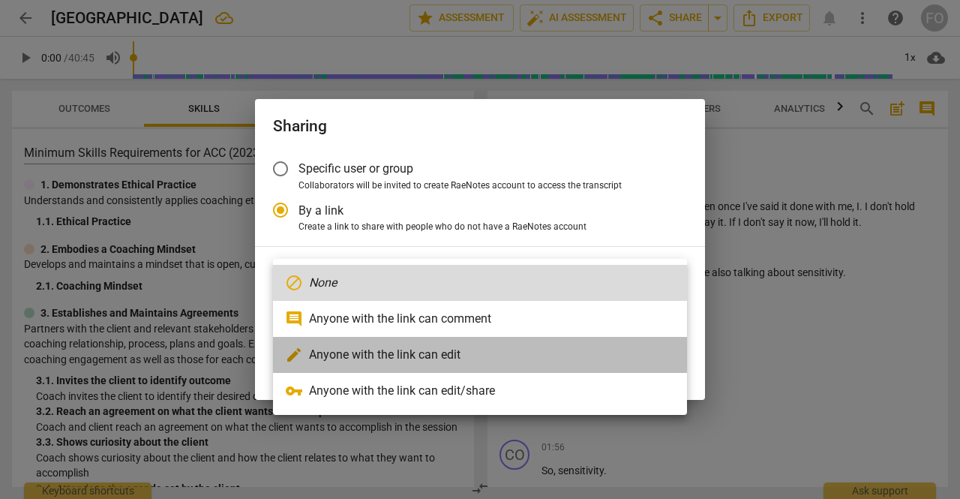
click at [429, 359] on li "edit Anyone with the link can edit" at bounding box center [480, 355] width 414 height 36
radio input "false"
type input "https://app.raenotes.com/meeting/dd3e010cec1844bd802eabbd691cc64b?success=7"
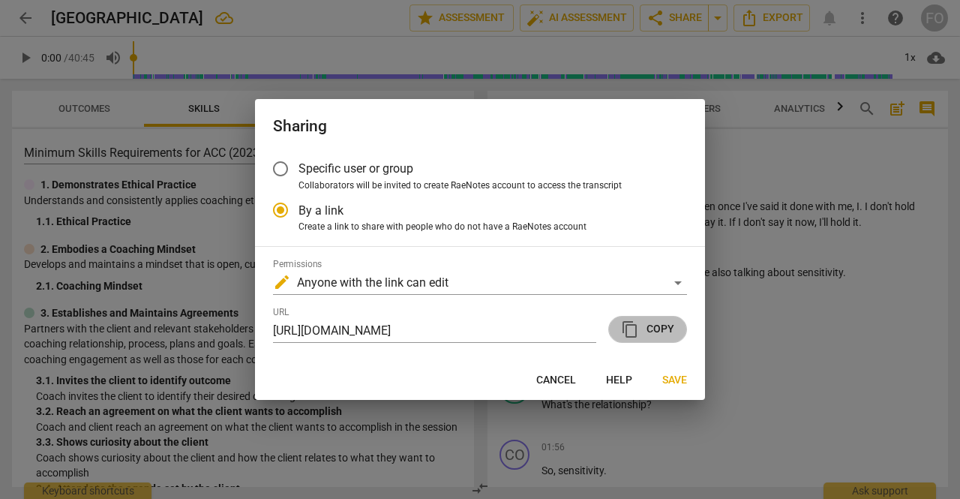
click at [653, 334] on span "content_copy Copy" at bounding box center [647, 329] width 53 height 18
click at [651, 329] on span "content_copy Copy" at bounding box center [647, 329] width 53 height 18
click at [561, 381] on span "Cancel" at bounding box center [556, 380] width 40 height 15
radio input "false"
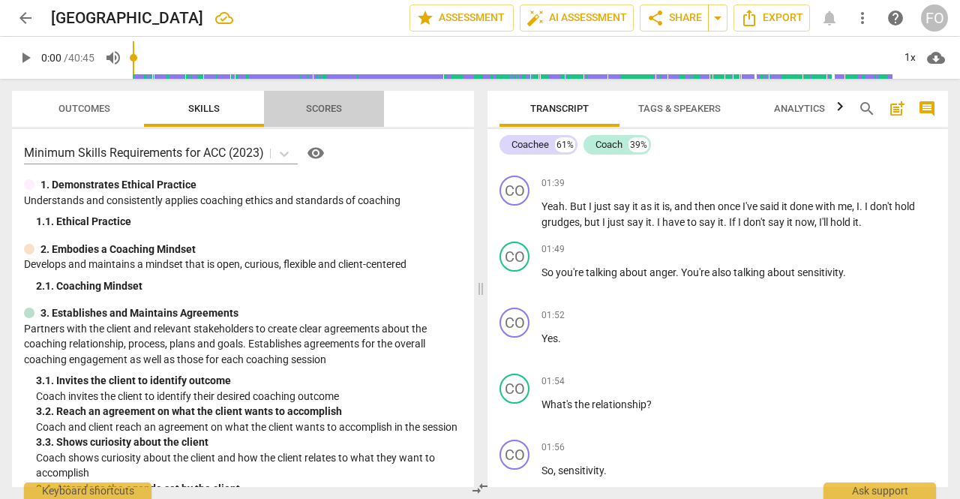
click at [333, 109] on span "Scores" at bounding box center [324, 108] width 36 height 11
